Goal: Navigation & Orientation: Find specific page/section

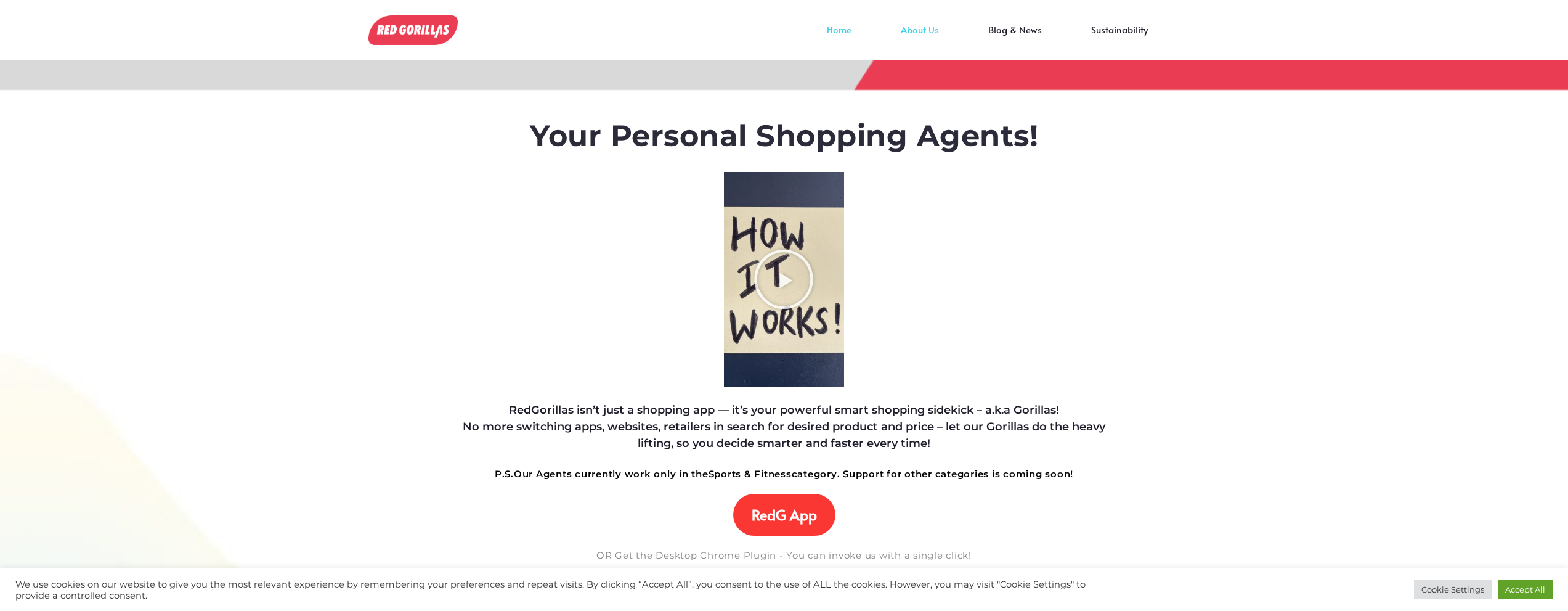
click at [919, 30] on link "About Us" at bounding box center [920, 39] width 88 height 19
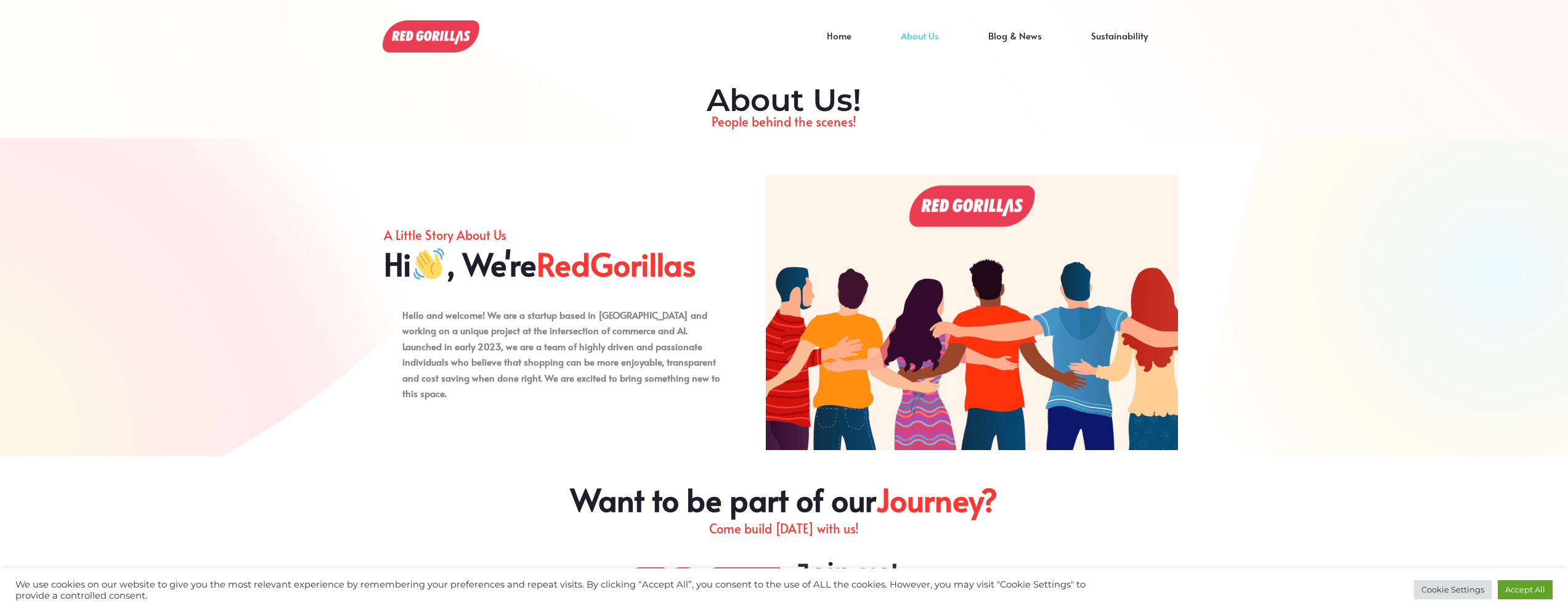
click at [1027, 35] on link "Blog & News" at bounding box center [1015, 45] width 103 height 19
